Goal: Transaction & Acquisition: Book appointment/travel/reservation

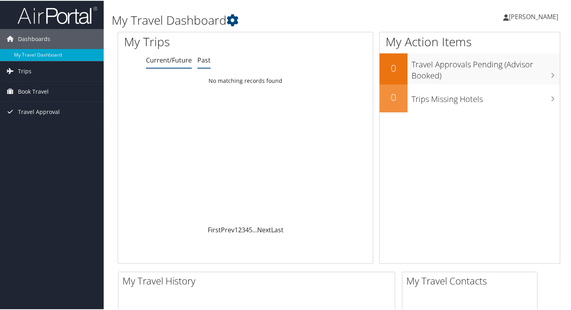
click at [200, 61] on link "Past" at bounding box center [204, 59] width 13 height 9
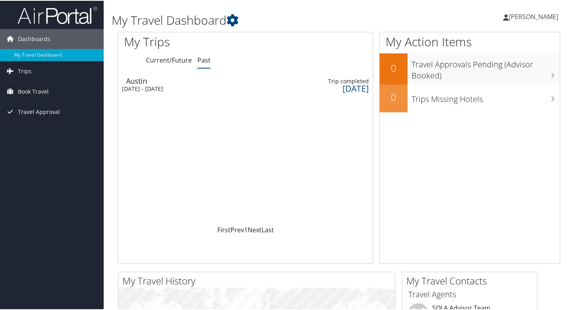
click at [529, 17] on span "HANNAH SCOTT" at bounding box center [533, 16] width 49 height 9
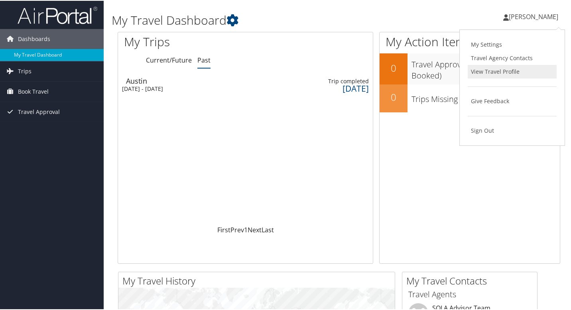
click at [488, 73] on link "View Travel Profile" at bounding box center [512, 71] width 89 height 14
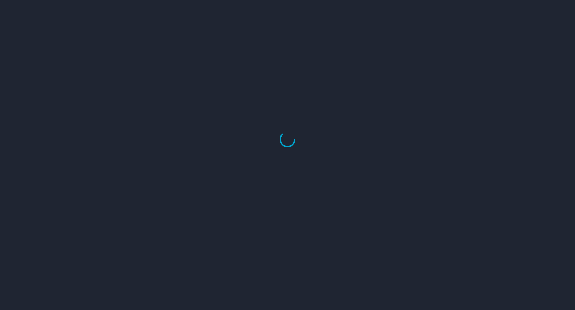
select select "US"
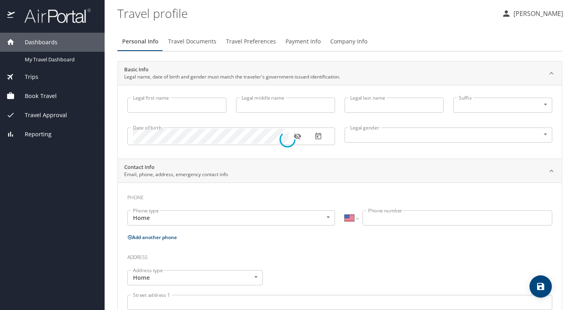
type input "HANNAH"
type input "Kathryn"
type input "SCOTT"
type input "Undisclosed"
select select "US"
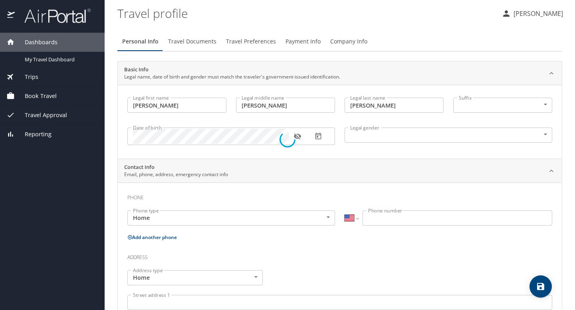
select select "US"
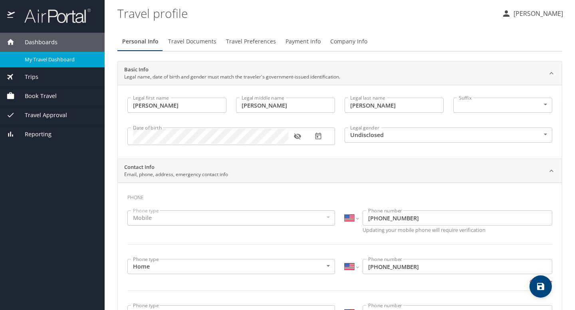
click at [42, 57] on span "My Travel Dashboard" at bounding box center [60, 60] width 70 height 8
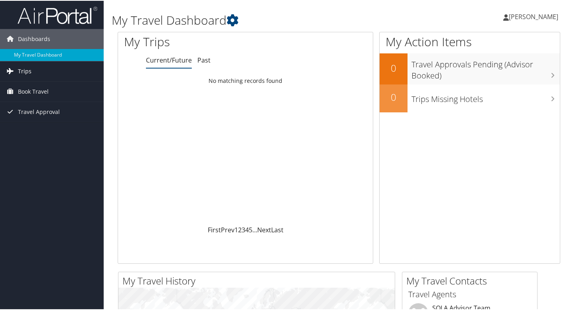
click at [25, 70] on span "Trips" at bounding box center [25, 71] width 14 height 20
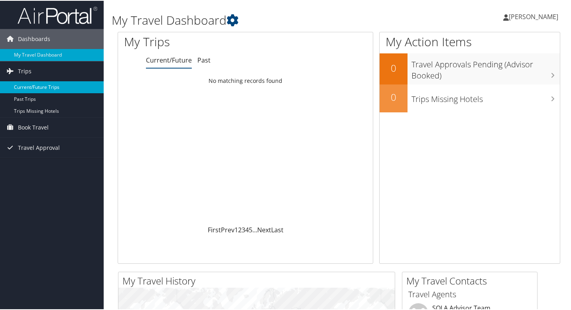
click at [32, 86] on link "Current/Future Trips" at bounding box center [52, 87] width 104 height 12
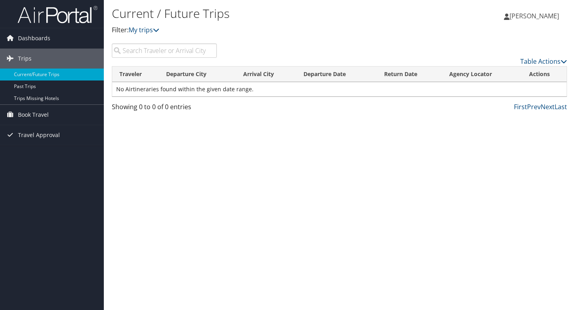
click at [144, 53] on input "search" at bounding box center [164, 50] width 105 height 14
click at [45, 113] on span "Book Travel" at bounding box center [33, 115] width 31 height 20
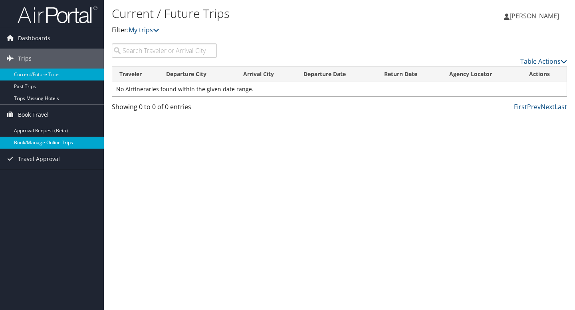
click at [43, 145] on link "Book/Manage Online Trips" at bounding box center [52, 143] width 104 height 12
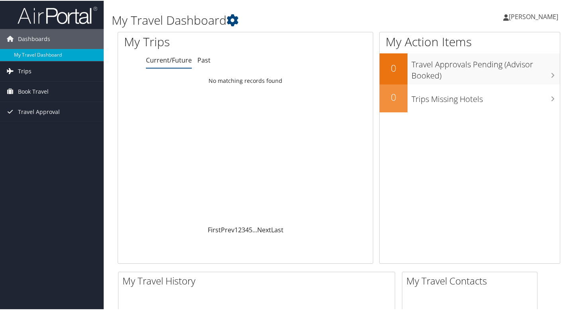
click at [34, 73] on link "Trips" at bounding box center [52, 71] width 104 height 20
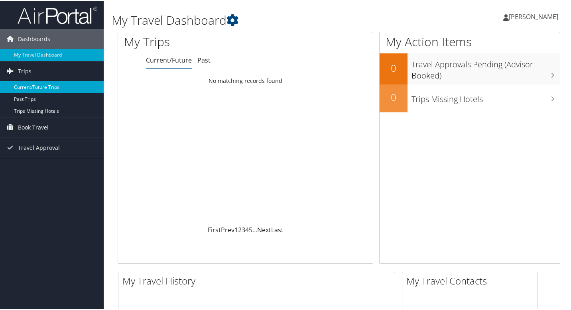
click at [41, 86] on link "Current/Future Trips" at bounding box center [52, 87] width 104 height 12
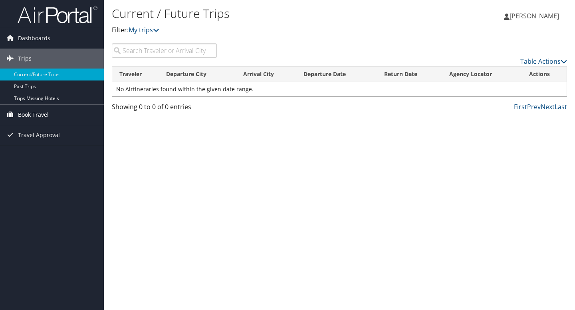
click at [44, 114] on span "Book Travel" at bounding box center [33, 115] width 31 height 20
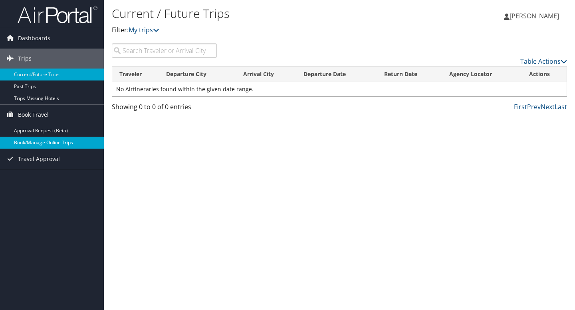
click at [58, 139] on link "Book/Manage Online Trips" at bounding box center [52, 143] width 104 height 12
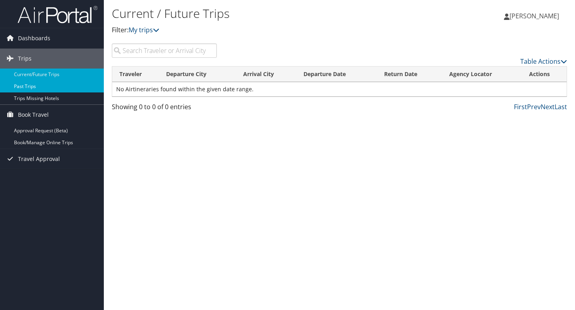
click at [24, 86] on link "Past Trips" at bounding box center [52, 87] width 104 height 12
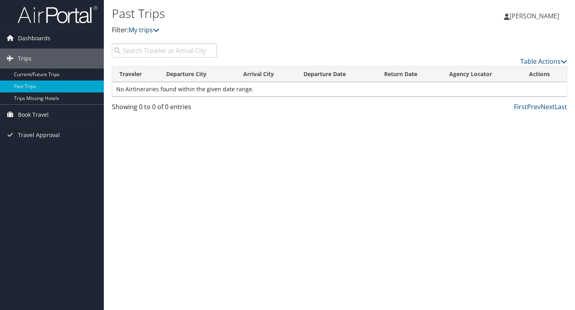
click at [158, 31] on icon at bounding box center [156, 30] width 6 height 6
click at [43, 75] on link "Current/Future Trips" at bounding box center [52, 75] width 104 height 12
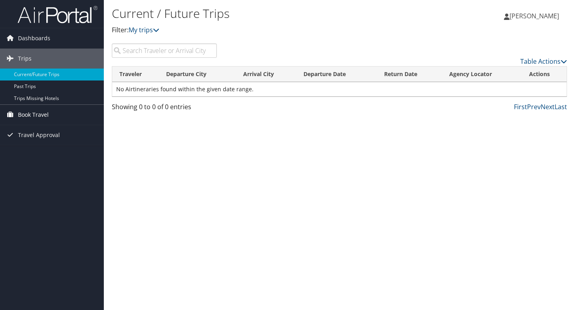
click at [38, 116] on span "Book Travel" at bounding box center [33, 115] width 31 height 20
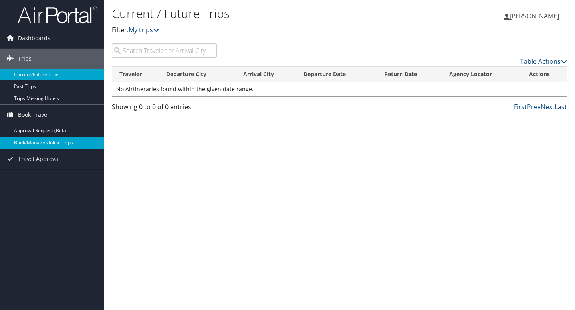
click at [56, 141] on link "Book/Manage Online Trips" at bounding box center [52, 143] width 104 height 12
